Goal: Use online tool/utility: Utilize a website feature to perform a specific function

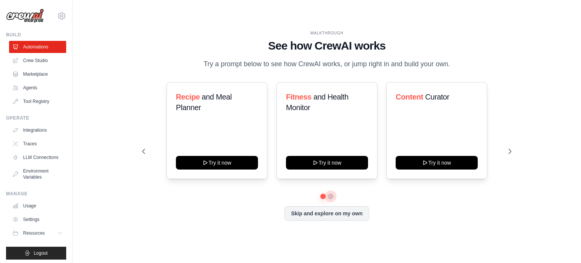
click at [330, 196] on button at bounding box center [331, 196] width 6 height 6
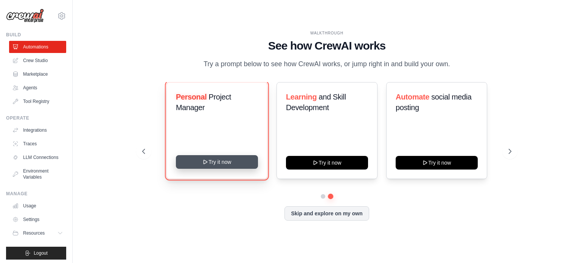
click at [221, 163] on button "Try it now" at bounding box center [217, 162] width 82 height 14
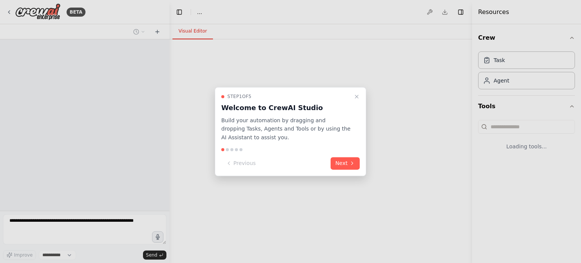
select select "****"
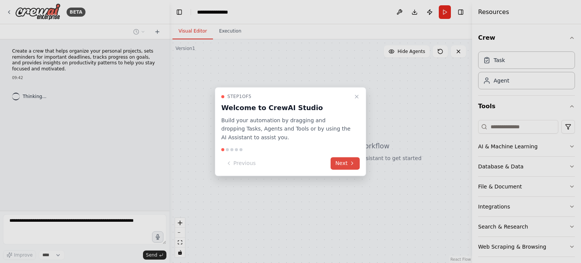
click at [356, 165] on button "Next" at bounding box center [345, 163] width 29 height 12
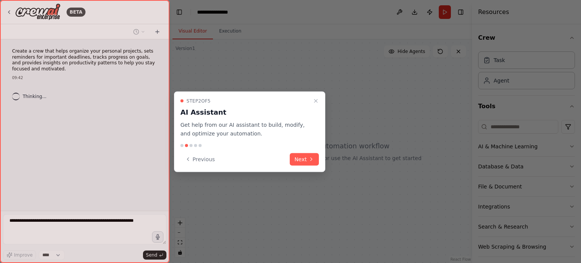
click at [320, 161] on div "Step 2 of 5 AI Assistant Get help from our AI assistant to build, modify, and o…" at bounding box center [249, 132] width 151 height 81
click at [308, 161] on button "Next" at bounding box center [304, 159] width 29 height 12
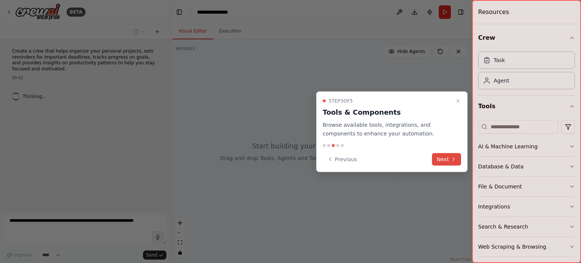
click at [438, 159] on button "Next" at bounding box center [446, 159] width 29 height 12
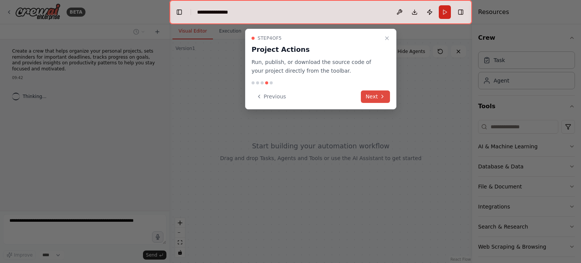
click at [376, 94] on button "Next" at bounding box center [375, 96] width 29 height 12
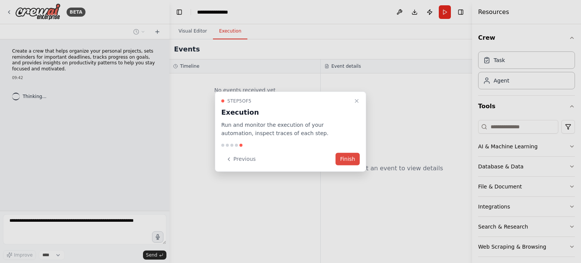
click at [349, 154] on button "Finish" at bounding box center [348, 159] width 24 height 12
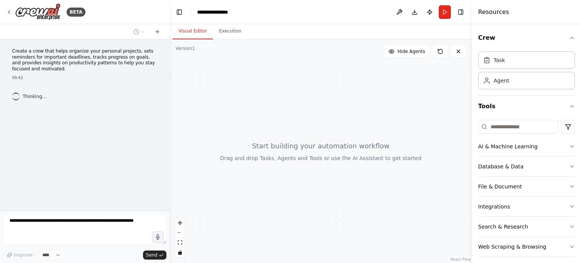
drag, startPoint x: 350, startPoint y: 159, endPoint x: 354, endPoint y: 173, distance: 15.0
click at [354, 173] on div at bounding box center [320, 151] width 303 height 224
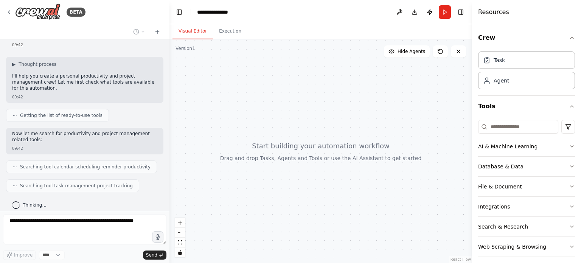
scroll to position [51, 0]
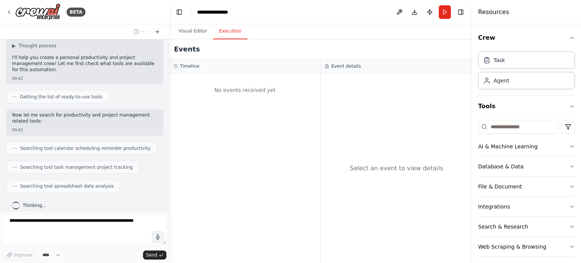
click at [225, 31] on button "Execution" at bounding box center [230, 31] width 34 height 16
click at [197, 31] on button "Visual Editor" at bounding box center [193, 31] width 40 height 16
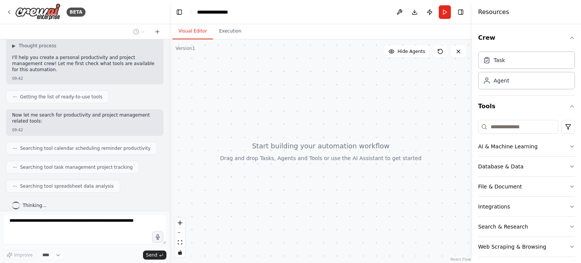
drag, startPoint x: 309, startPoint y: 138, endPoint x: 326, endPoint y: 170, distance: 35.4
click at [326, 170] on div at bounding box center [320, 151] width 303 height 224
click at [507, 76] on div "Agent" at bounding box center [526, 80] width 97 height 17
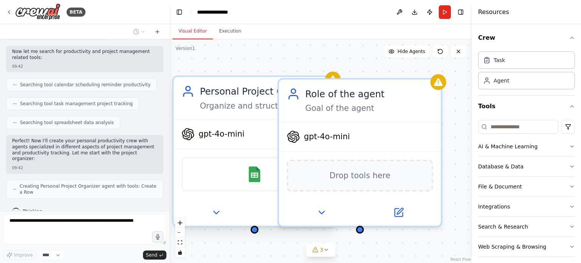
scroll to position [140, 0]
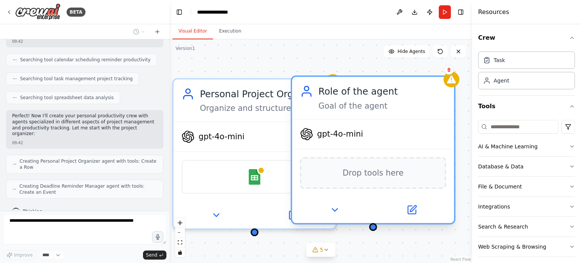
drag, startPoint x: 454, startPoint y: 100, endPoint x: 365, endPoint y: 95, distance: 89.0
click at [365, 95] on div "Role of the agent Goal of the agent" at bounding box center [383, 98] width 128 height 26
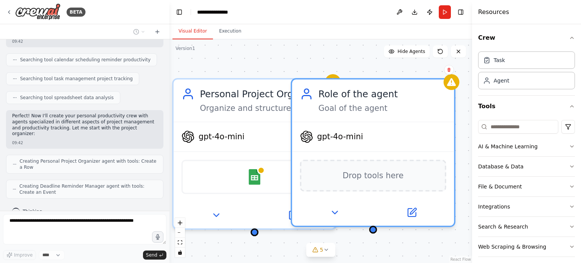
scroll to position [159, 0]
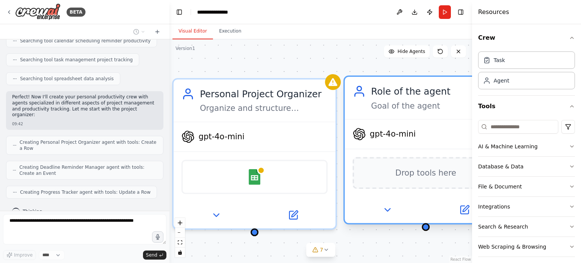
drag, startPoint x: 438, startPoint y: 90, endPoint x: 402, endPoint y: 89, distance: 36.7
click at [402, 89] on div "Role of the agent" at bounding box center [435, 91] width 128 height 13
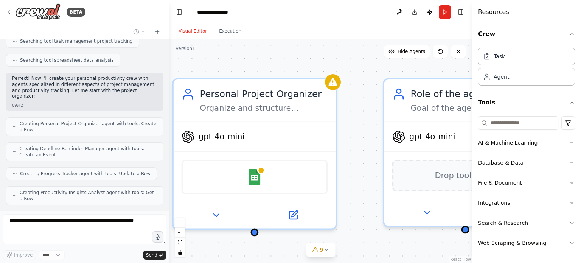
scroll to position [5, 0]
click at [569, 179] on icon "button" at bounding box center [572, 182] width 6 height 6
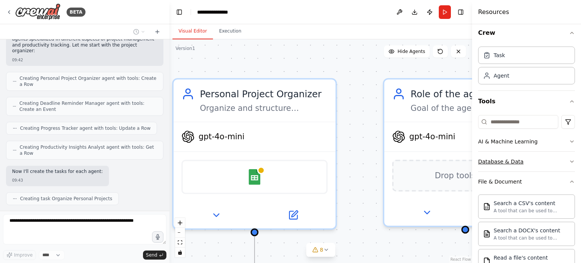
click at [569, 160] on icon "button" at bounding box center [572, 162] width 6 height 6
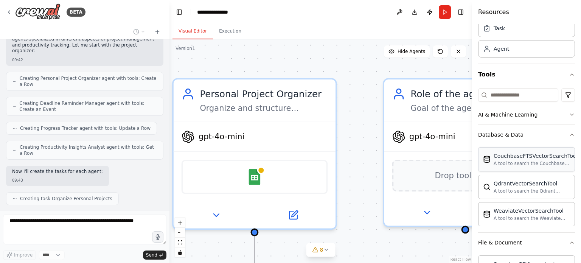
scroll to position [43, 0]
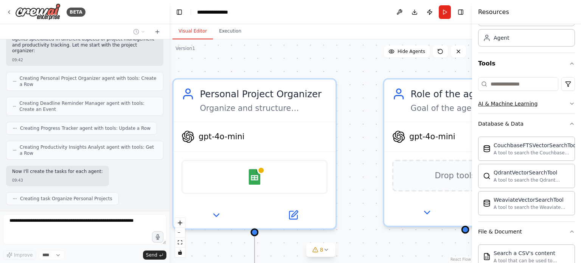
click at [561, 108] on button "AI & Machine Learning" at bounding box center [526, 104] width 97 height 20
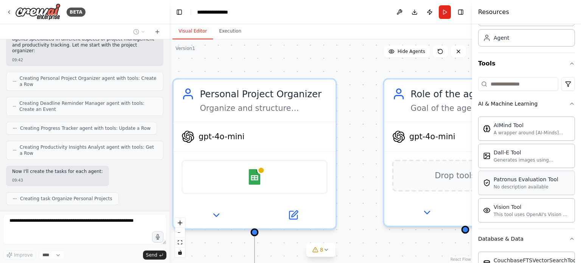
scroll to position [242, 0]
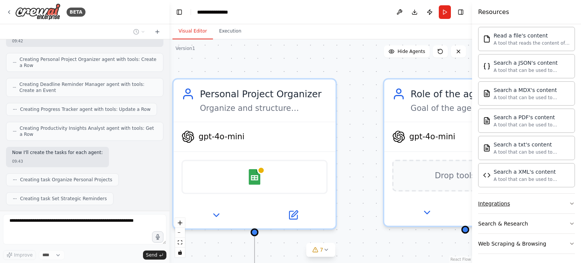
click at [547, 199] on button "Integrations" at bounding box center [526, 204] width 97 height 20
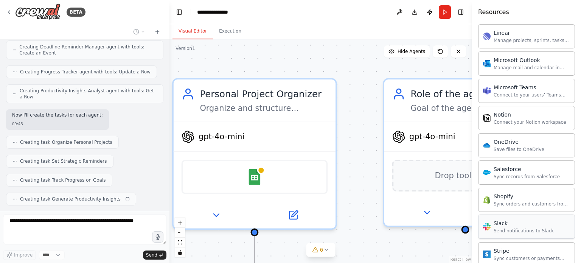
scroll to position [1004, 0]
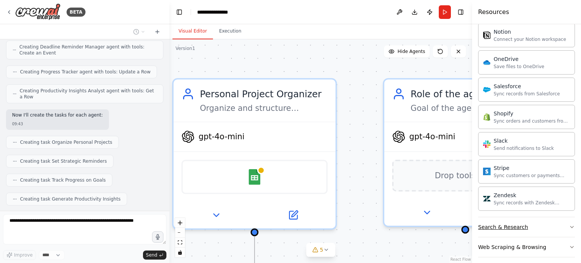
click at [550, 221] on button "Search & Research" at bounding box center [526, 227] width 97 height 20
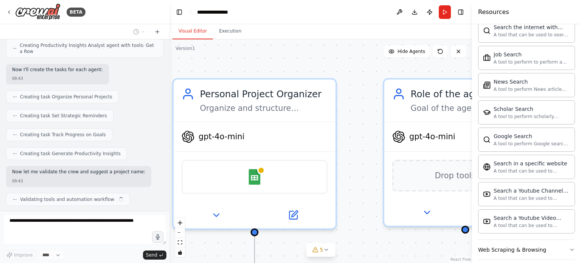
scroll to position [1390, 0]
click at [555, 245] on button "Web Scraping & Browsing" at bounding box center [526, 249] width 97 height 20
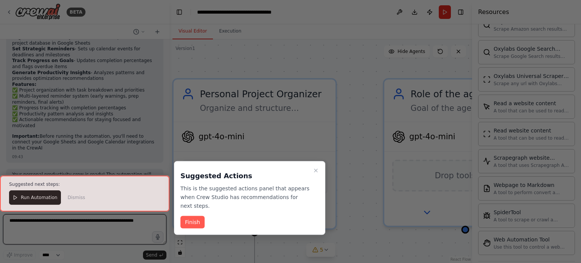
scroll to position [608, 0]
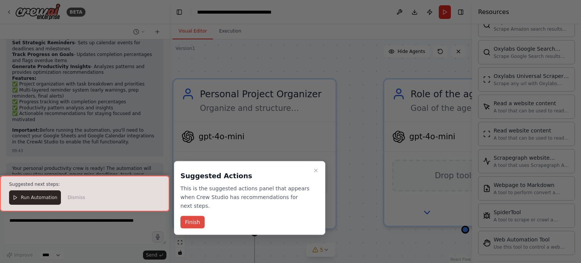
click at [193, 216] on button "Finish" at bounding box center [192, 222] width 24 height 12
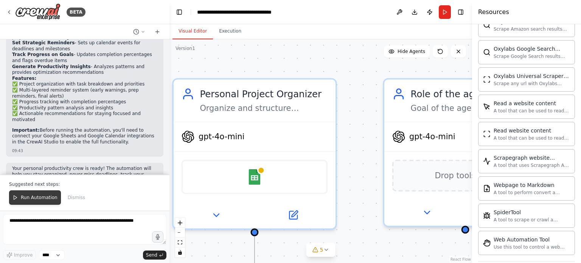
click at [41, 203] on button "Run Automation" at bounding box center [35, 197] width 52 height 14
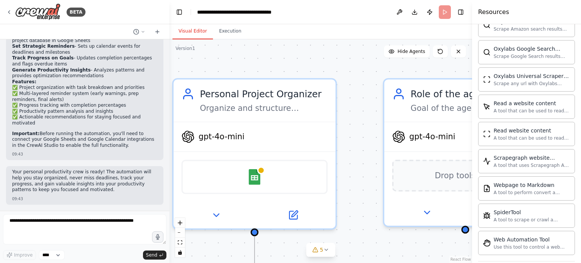
scroll to position [572, 0]
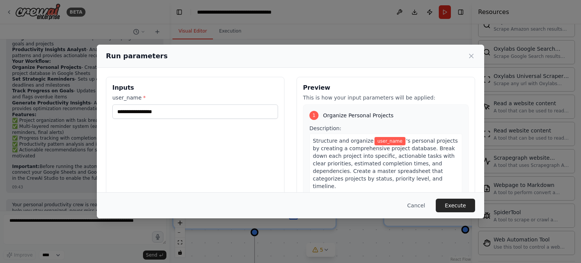
click at [474, 57] on icon at bounding box center [472, 56] width 8 height 8
